Goal: Find contact information: Find contact information

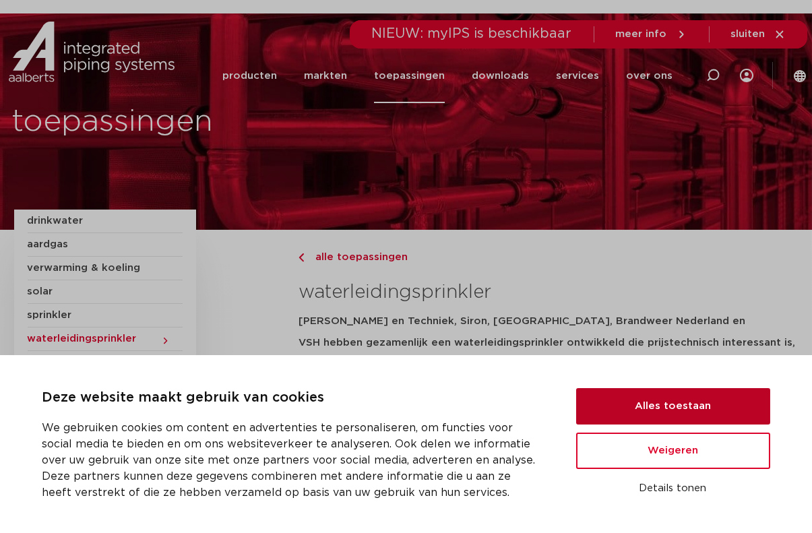
click at [625, 398] on button "Alles toestaan" at bounding box center [673, 406] width 194 height 36
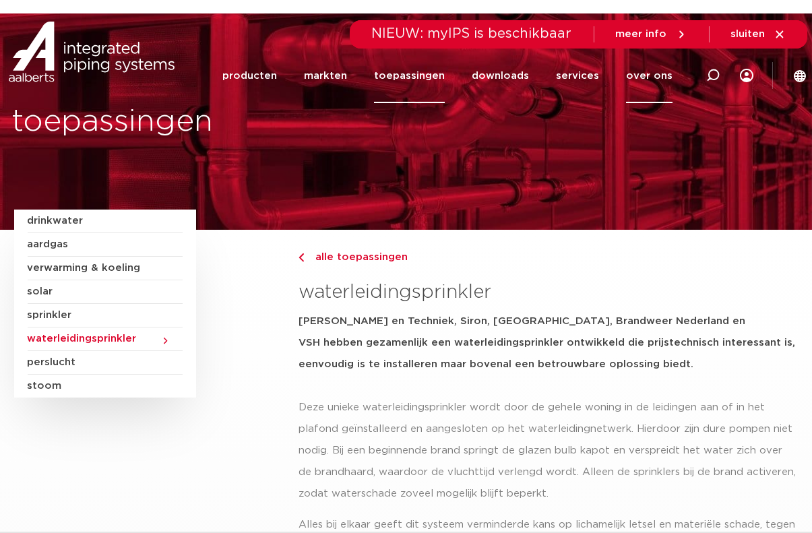
click at [640, 72] on link "over ons" at bounding box center [649, 76] width 46 height 55
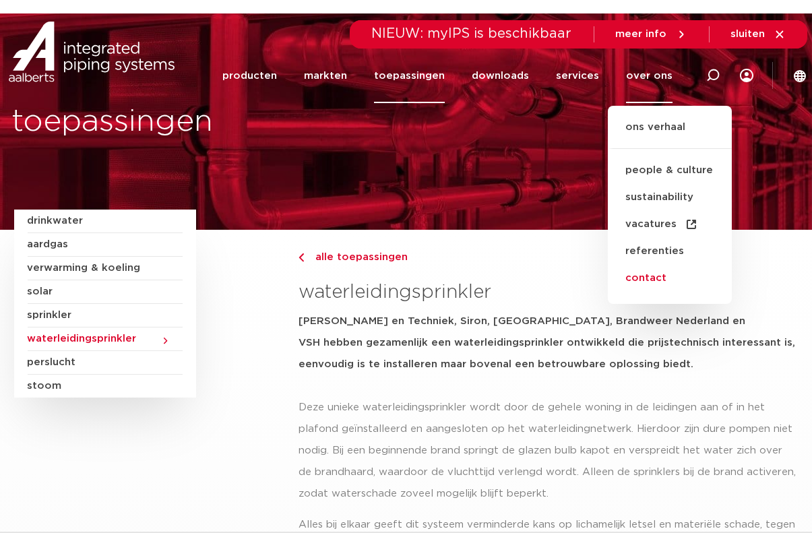
click at [649, 278] on link "contact" at bounding box center [670, 278] width 124 height 27
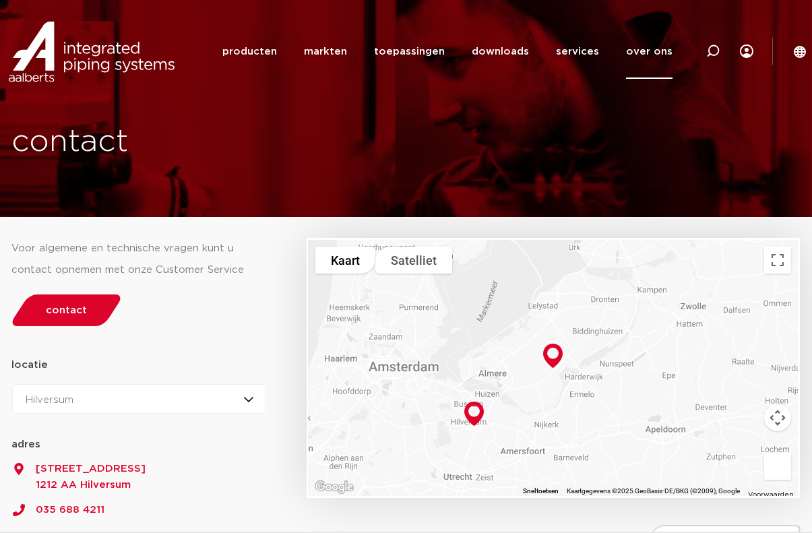
click at [550, 356] on img at bounding box center [553, 355] width 30 height 35
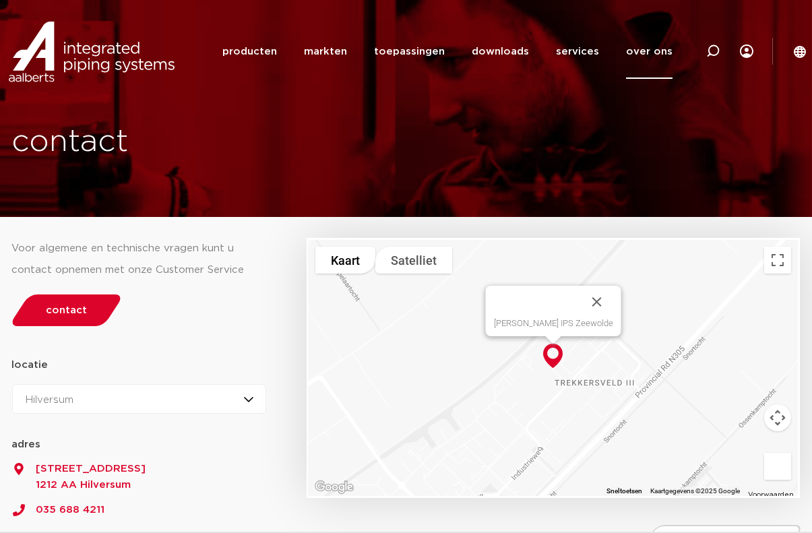
click at [515, 405] on div "Druk op de pijltoetsen om te navigeren. Aalberts IPS Zeewolde" at bounding box center [553, 368] width 489 height 256
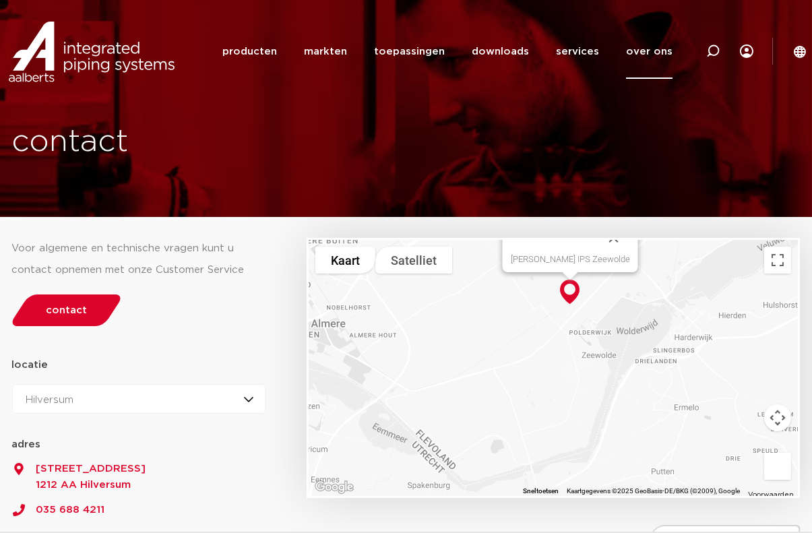
drag, startPoint x: 419, startPoint y: 371, endPoint x: 492, endPoint y: 233, distance: 156.1
click at [492, 233] on div "Als je op de kaart wilt navigeren met aanraakgebaren, dubbeltik je op de kaart,…" at bounding box center [553, 393] width 507 height 350
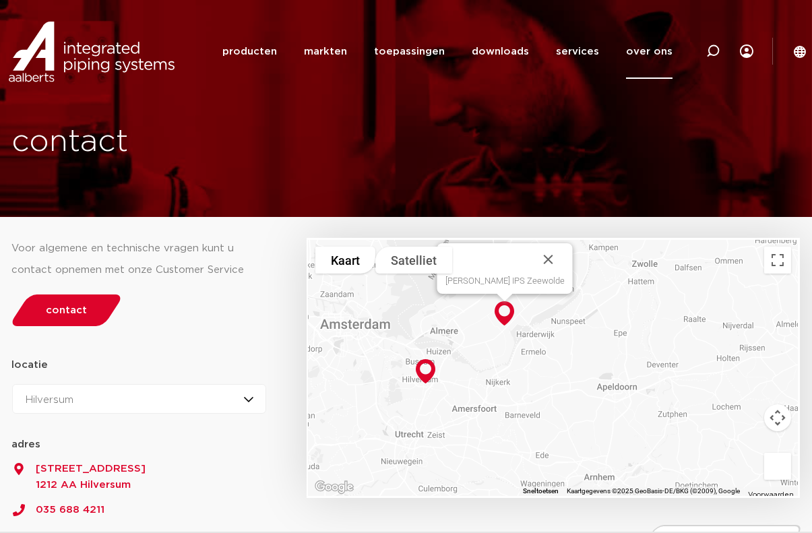
click at [424, 372] on img at bounding box center [425, 371] width 30 height 35
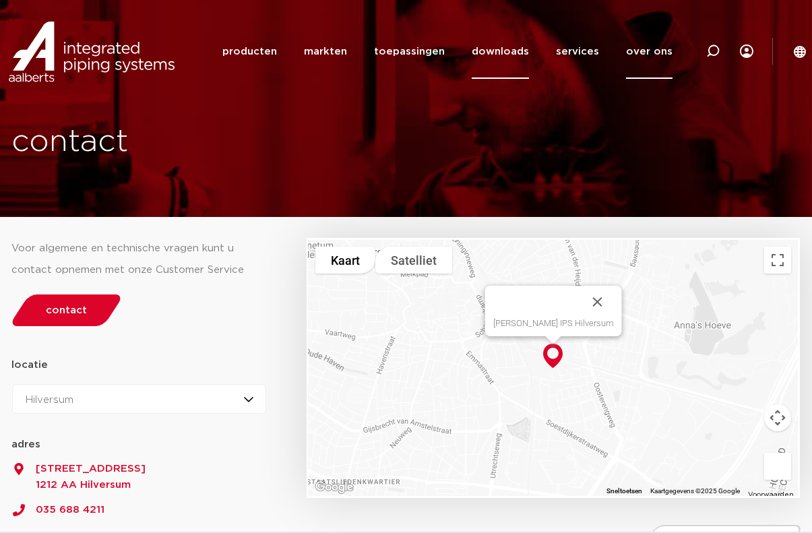
click at [497, 49] on link "downloads" at bounding box center [500, 51] width 57 height 55
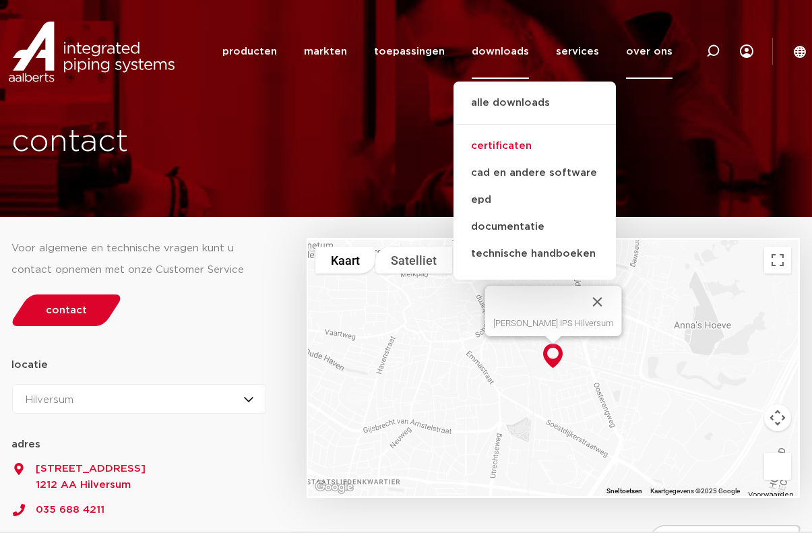
click at [513, 145] on link "certificaten" at bounding box center [534, 146] width 162 height 27
